Goal: Task Accomplishment & Management: Manage account settings

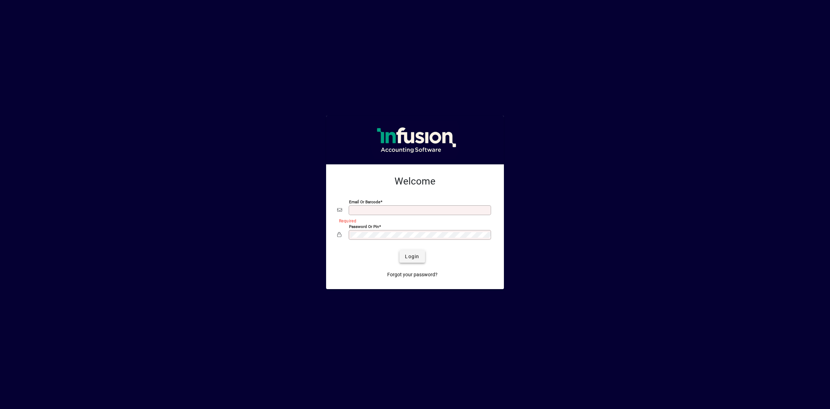
type input "**********"
click at [408, 259] on span "Login" at bounding box center [412, 256] width 14 height 7
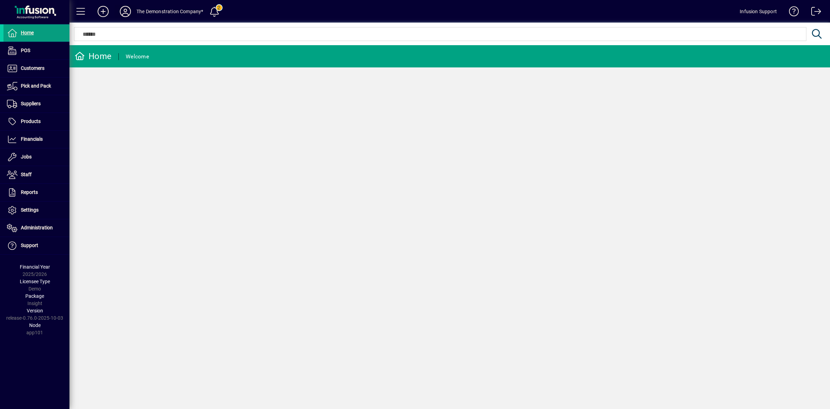
click at [122, 6] on icon at bounding box center [125, 11] width 14 height 11
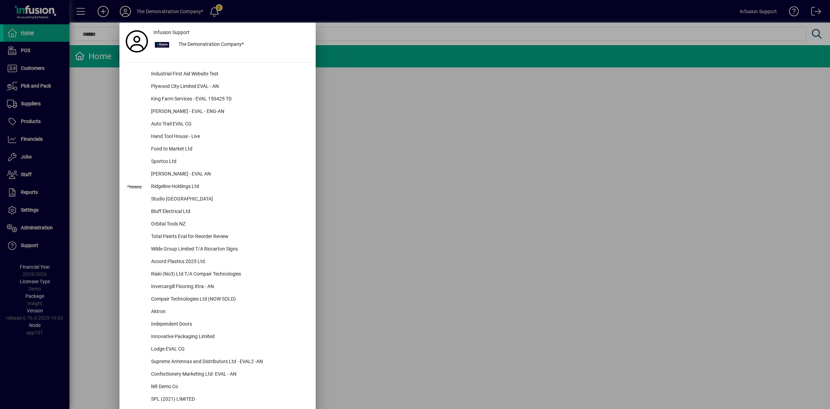
click at [126, 11] on icon at bounding box center [125, 11] width 14 height 11
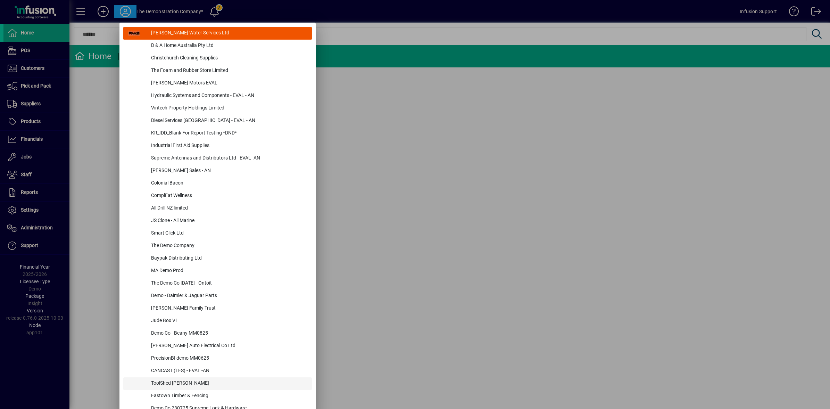
scroll to position [636, 0]
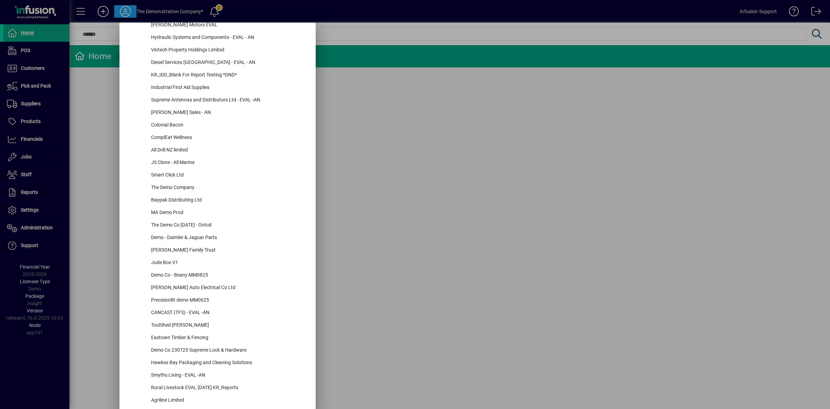
click at [34, 228] on div at bounding box center [415, 204] width 830 height 409
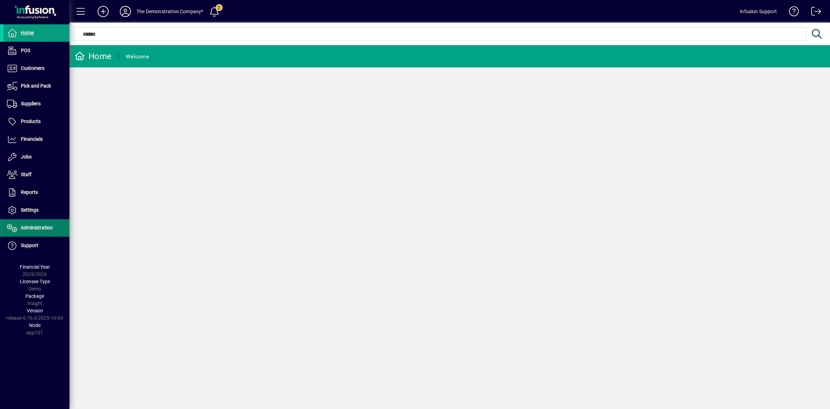
click at [30, 231] on span "Administration" at bounding box center [27, 228] width 49 height 8
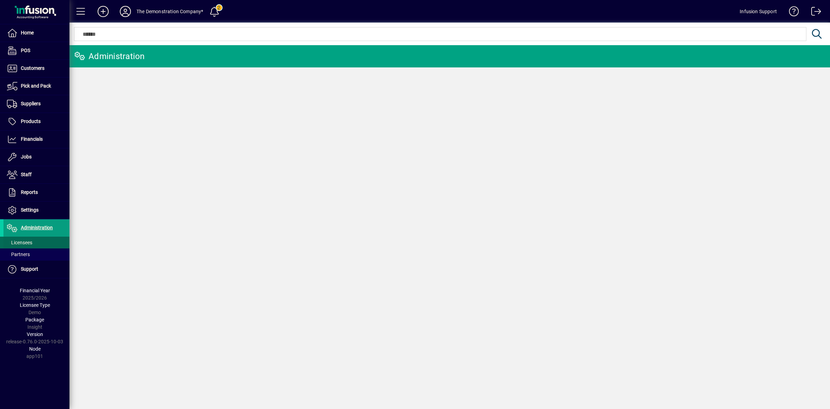
click at [26, 243] on span "Licensees" at bounding box center [19, 243] width 25 height 6
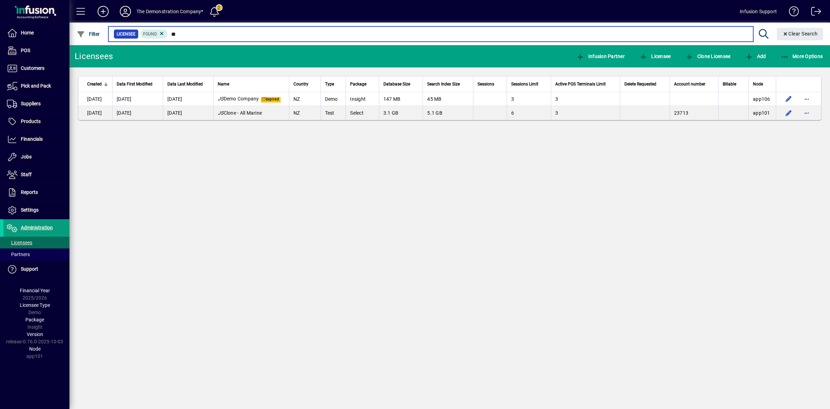
type input "**"
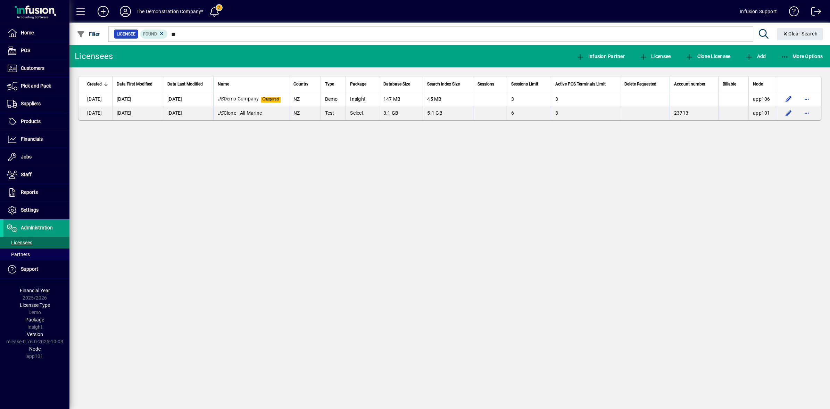
click at [260, 214] on div "Licensees Infusion Partner Licensee Clone Licensee Add More Options Created Dat…" at bounding box center [449, 226] width 760 height 363
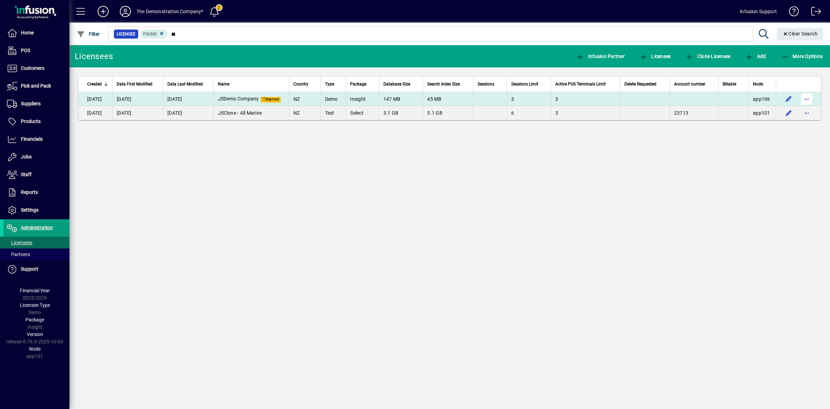
click at [807, 99] on span "button" at bounding box center [806, 99] width 17 height 17
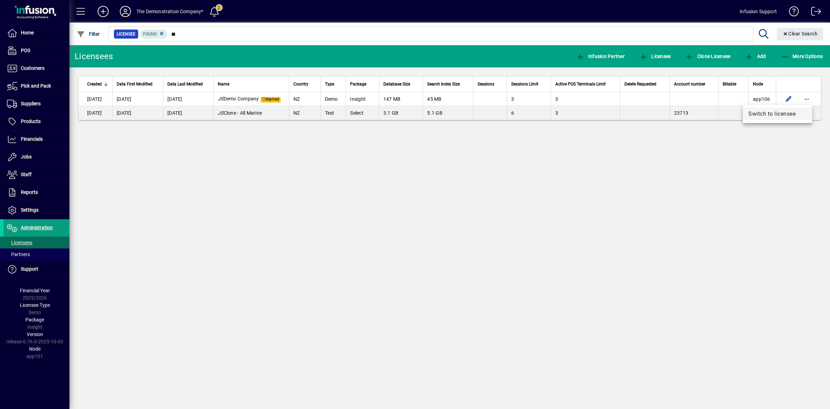
click at [781, 113] on span "Switch to licensee" at bounding box center [777, 114] width 58 height 8
